Goal: Book appointment/travel/reservation

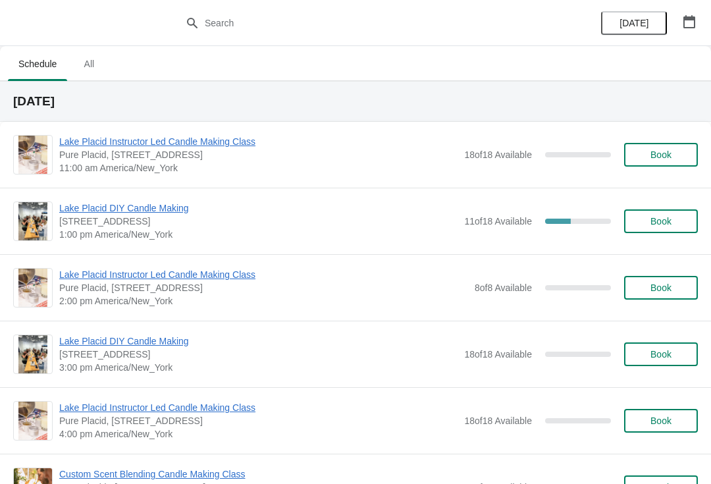
click at [221, 226] on span "[STREET_ADDRESS]" at bounding box center [258, 221] width 398 height 13
click at [136, 213] on span "Lake Placid DIY Candle Making" at bounding box center [258, 207] width 398 height 13
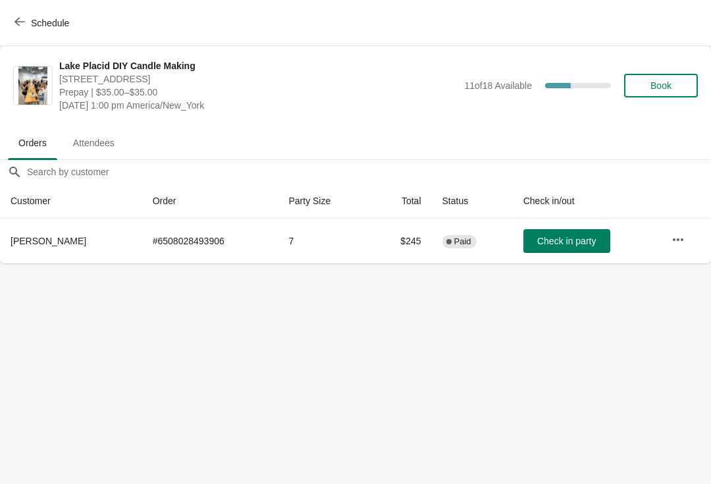
click at [686, 236] on button "button" at bounding box center [678, 240] width 24 height 24
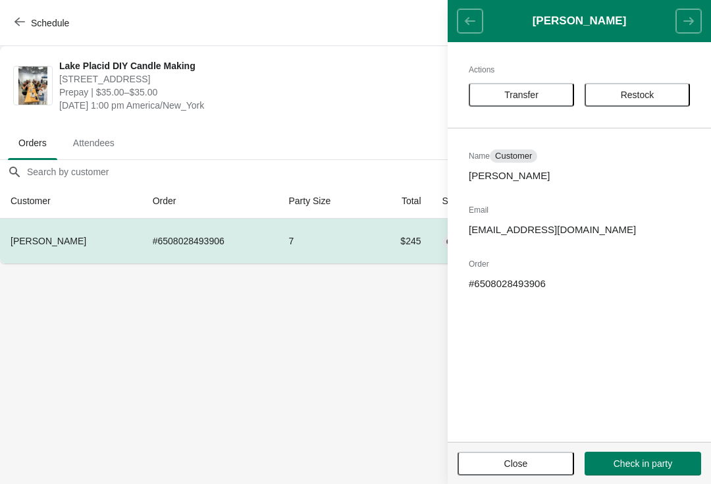
click at [534, 91] on span "Transfer" at bounding box center [521, 94] width 34 height 11
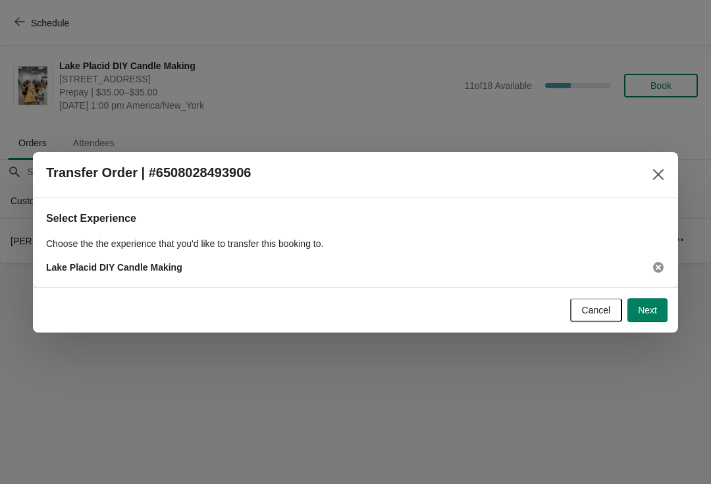
click at [653, 307] on span "Next" at bounding box center [647, 310] width 19 height 11
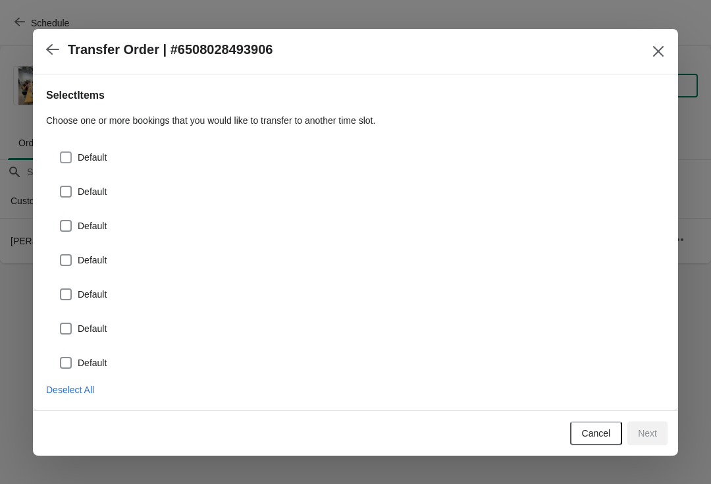
click at [61, 193] on span at bounding box center [66, 192] width 12 height 12
click at [61, 186] on input "Default" at bounding box center [60, 186] width 1 height 1
checkbox input "true"
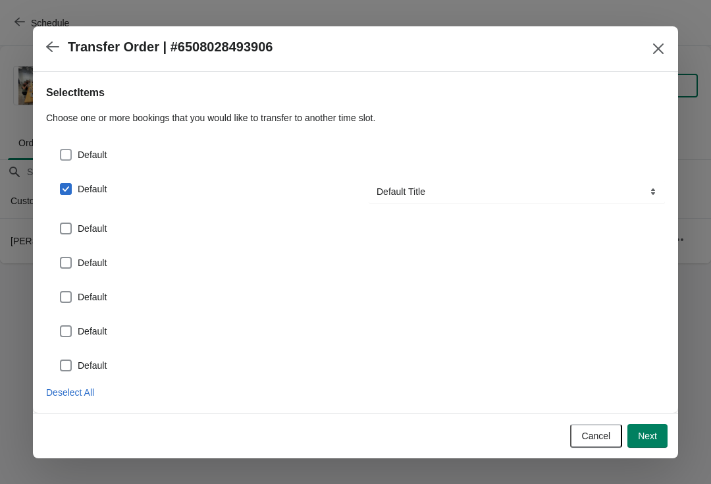
click at [64, 155] on span at bounding box center [66, 155] width 12 height 12
click at [61, 149] on input "Default" at bounding box center [60, 149] width 1 height 1
checkbox input "true"
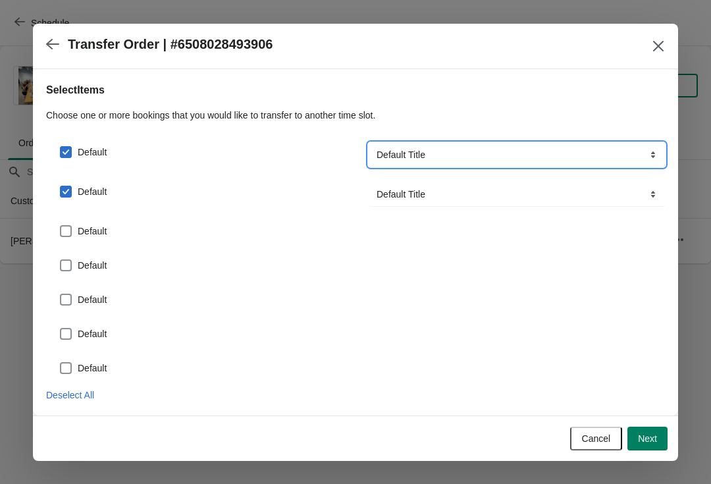
click at [653, 147] on select "Default Title" at bounding box center [516, 155] width 296 height 24
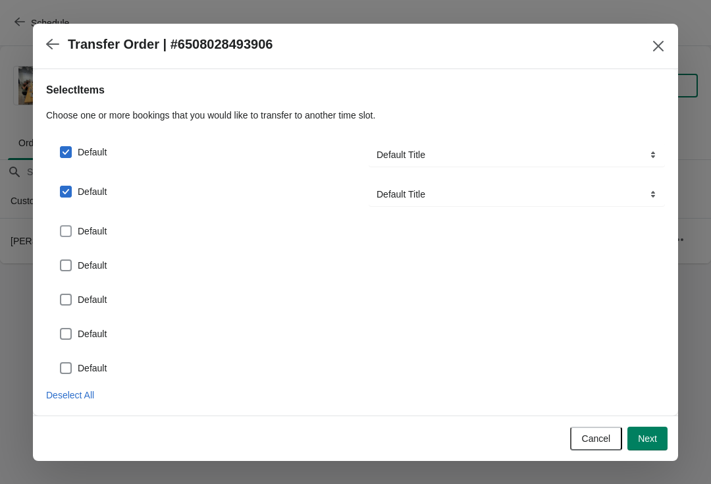
click at [71, 230] on span at bounding box center [66, 231] width 12 height 12
click at [61, 226] on input "Default" at bounding box center [60, 225] width 1 height 1
checkbox input "true"
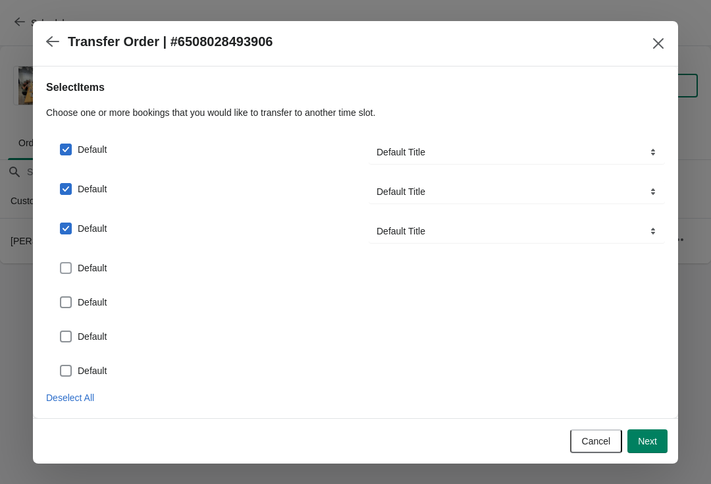
click at [60, 259] on label "Default" at bounding box center [82, 268] width 47 height 18
click at [60, 262] on input "Default" at bounding box center [60, 262] width 1 height 1
checkbox input "true"
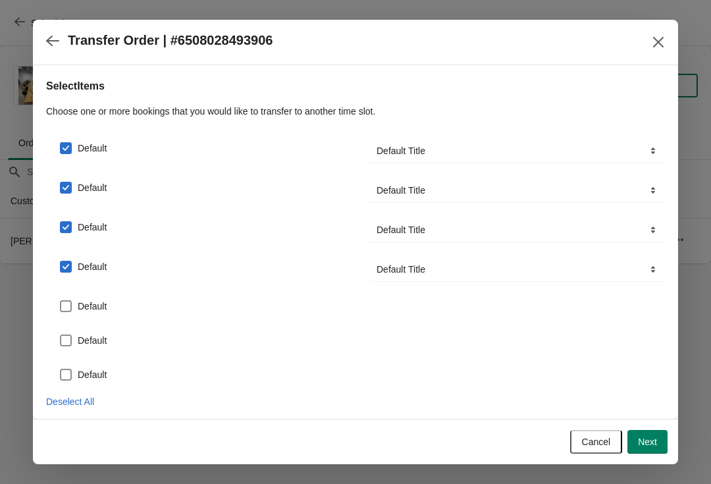
click at [76, 299] on label "Default" at bounding box center [82, 306] width 47 height 18
click at [61, 300] on input "Default" at bounding box center [60, 300] width 1 height 1
checkbox input "true"
click at [71, 345] on span at bounding box center [66, 346] width 12 height 12
click at [61, 340] on input "Default" at bounding box center [60, 340] width 1 height 1
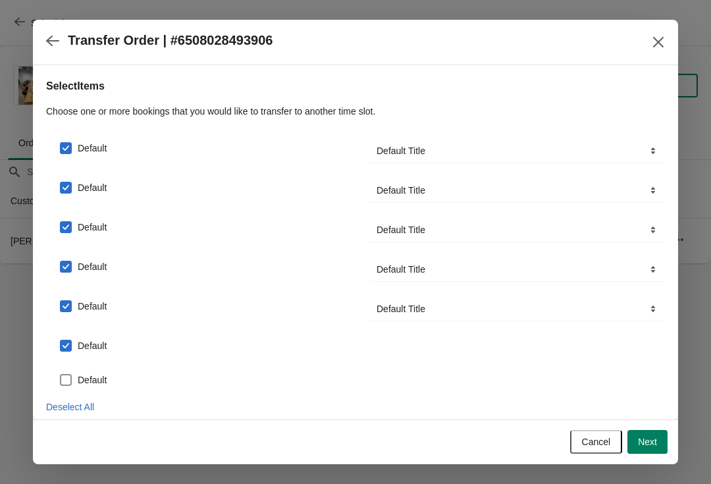
checkbox input "true"
click at [68, 382] on span at bounding box center [66, 385] width 12 height 12
click at [61, 380] on input "Default" at bounding box center [60, 379] width 1 height 1
checkbox input "true"
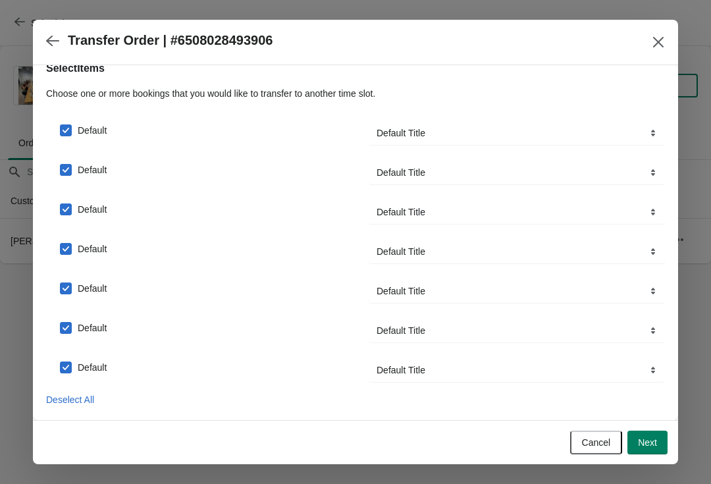
scroll to position [18, 0]
click at [651, 444] on span "Next" at bounding box center [647, 442] width 19 height 11
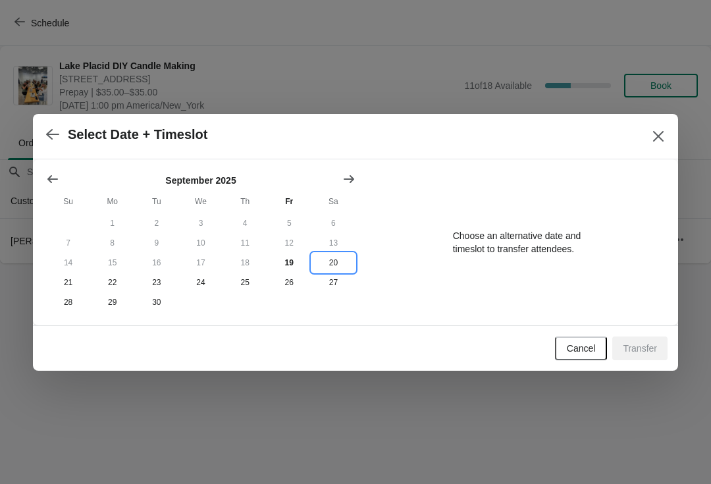
click at [338, 258] on button "20" at bounding box center [333, 263] width 44 height 20
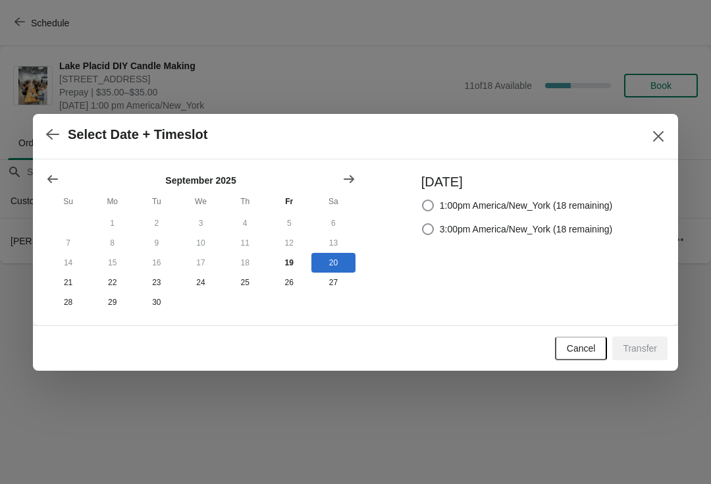
click at [431, 222] on span at bounding box center [427, 228] width 13 height 13
click at [422, 223] on input "3:00pm America/New_York (18 remaining)" at bounding box center [422, 223] width 1 height 1
radio input "true"
click at [644, 344] on span "Transfer" at bounding box center [639, 348] width 34 height 11
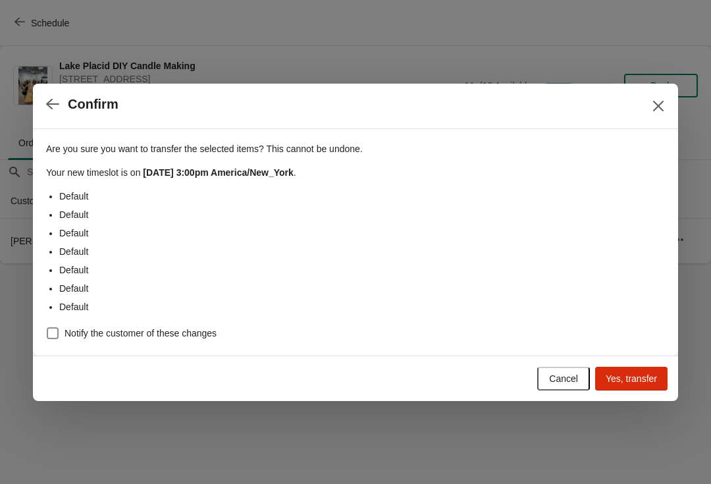
click at [644, 381] on span "Yes, transfer" at bounding box center [630, 378] width 51 height 11
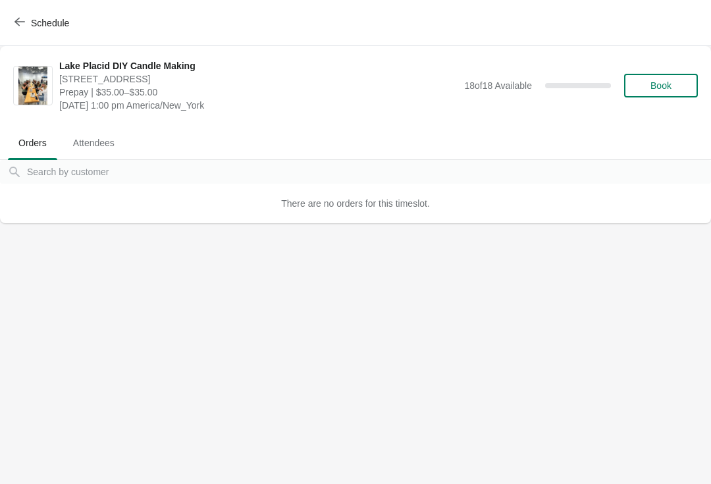
click at [650, 304] on body "Schedule Lake Placid DIY Candle Making 2470 Main Street, Lake Placid, NY, USA P…" at bounding box center [355, 242] width 711 height 484
click at [8, 34] on button "Schedule" at bounding box center [43, 23] width 73 height 24
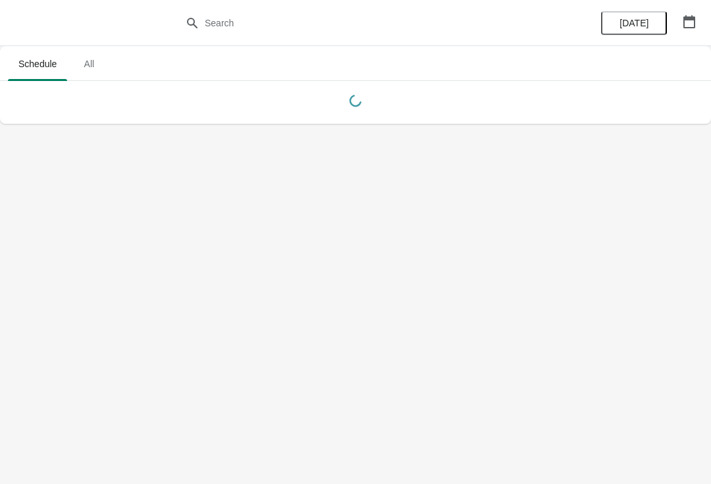
click at [95, 68] on span "All" at bounding box center [88, 64] width 33 height 24
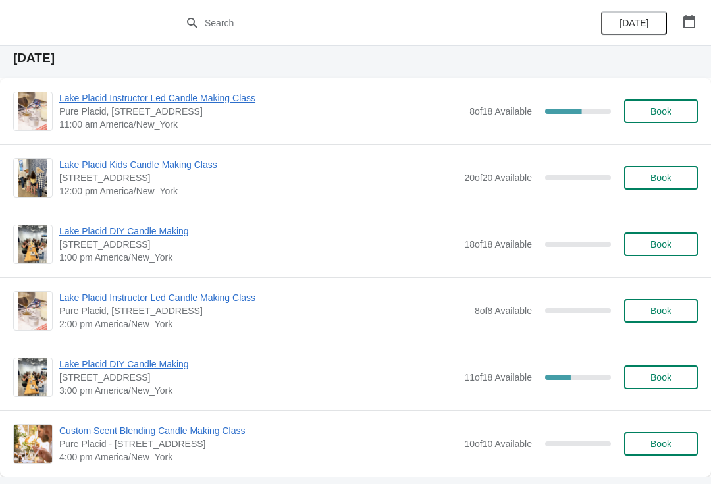
scroll to position [507, 0]
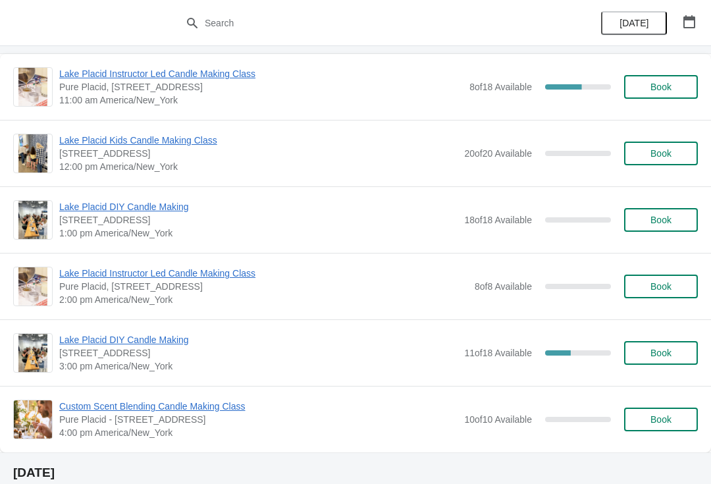
click at [130, 342] on span "Lake Placid DIY Candle Making" at bounding box center [258, 339] width 398 height 13
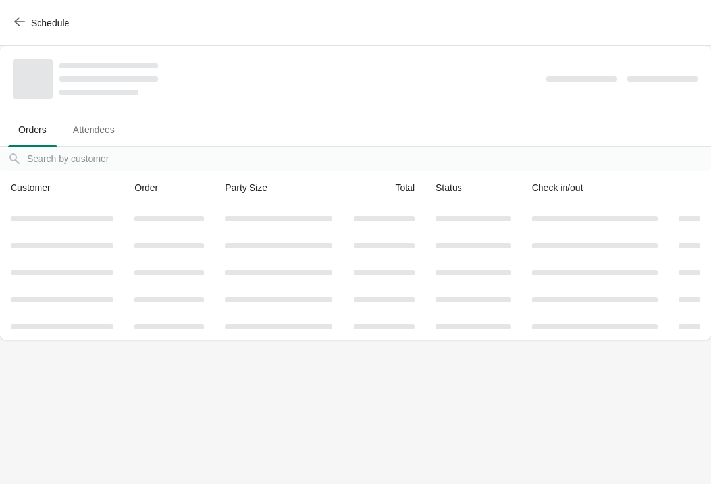
scroll to position [0, 0]
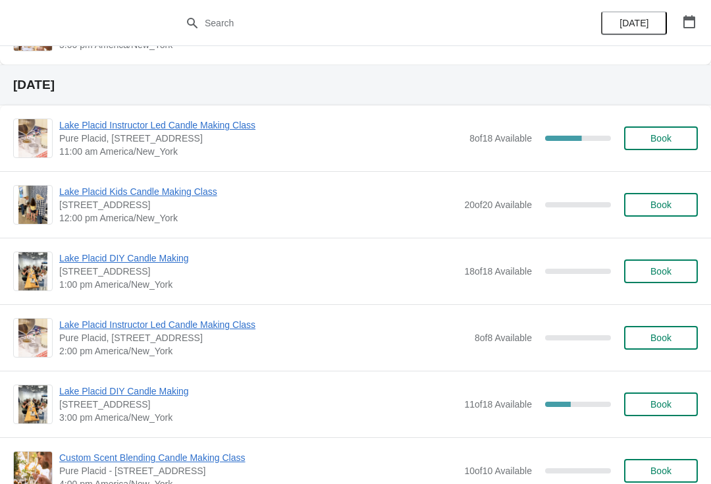
scroll to position [456, 0]
